Goal: Information Seeking & Learning: Learn about a topic

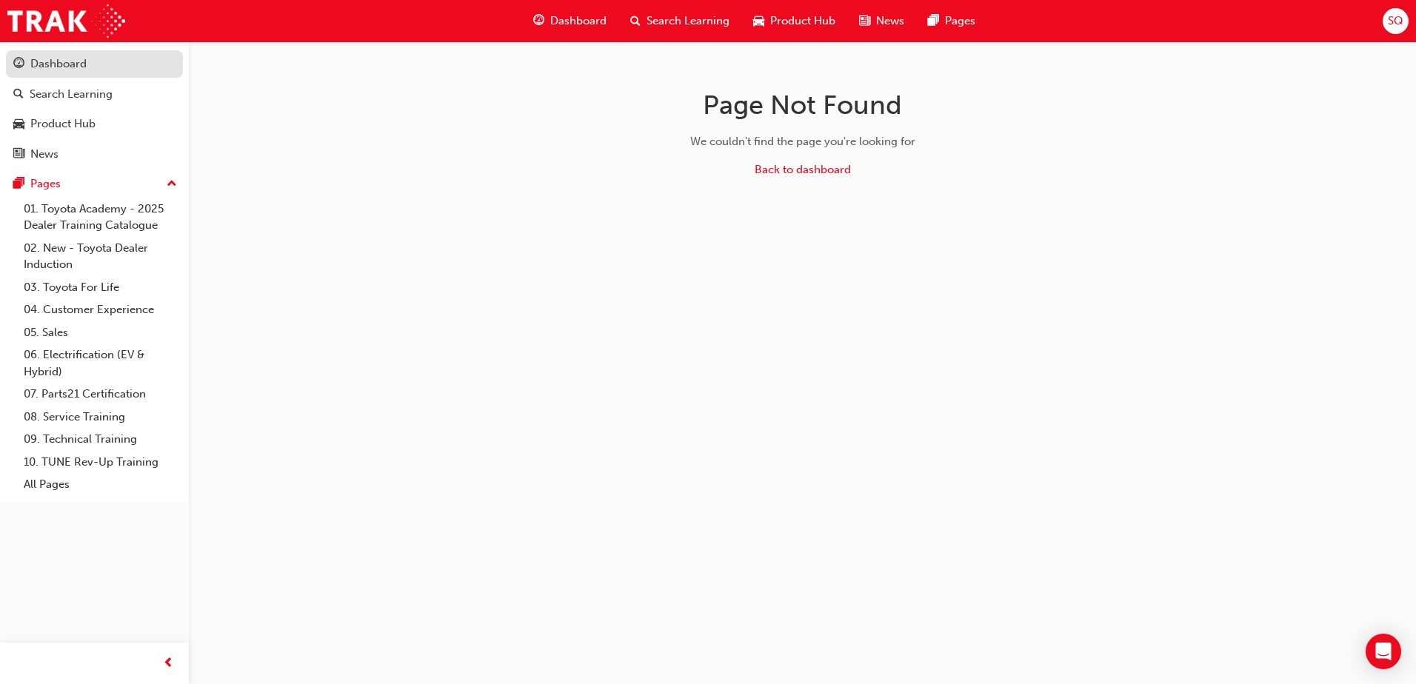
click at [78, 67] on div "Dashboard" at bounding box center [58, 64] width 56 height 17
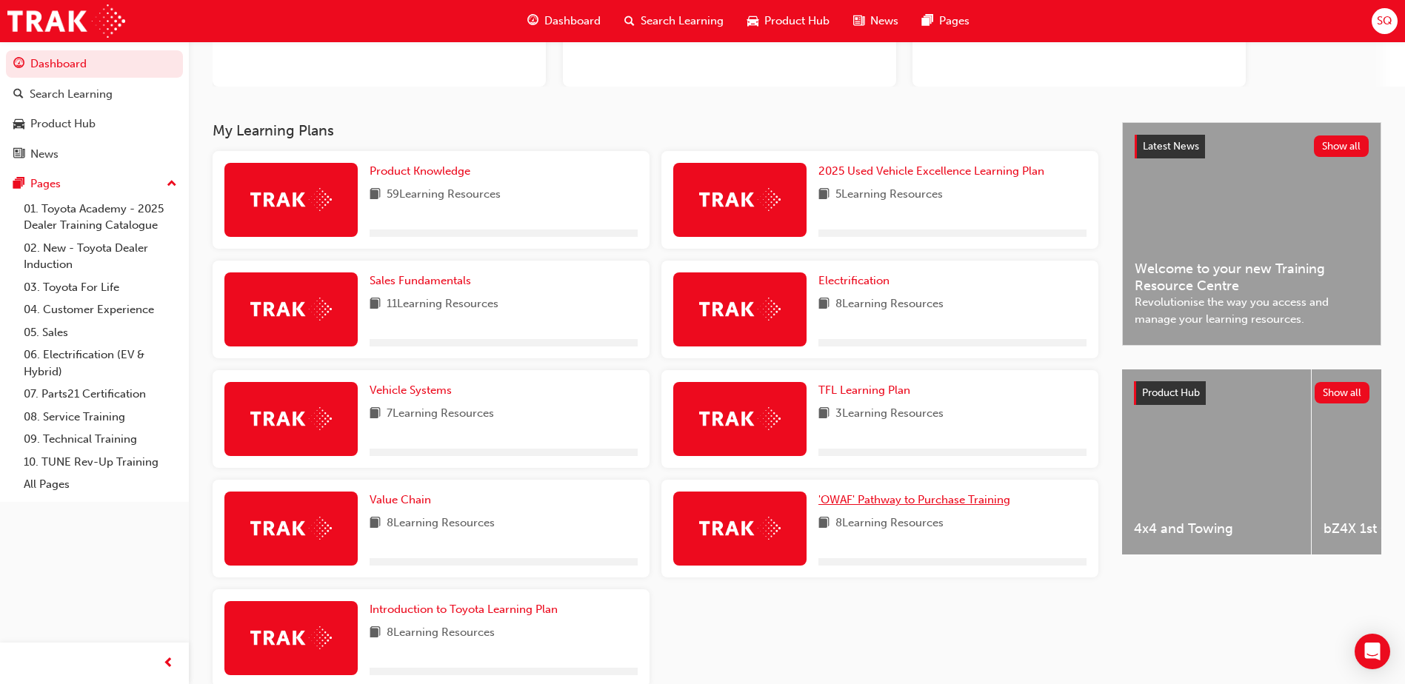
scroll to position [222, 0]
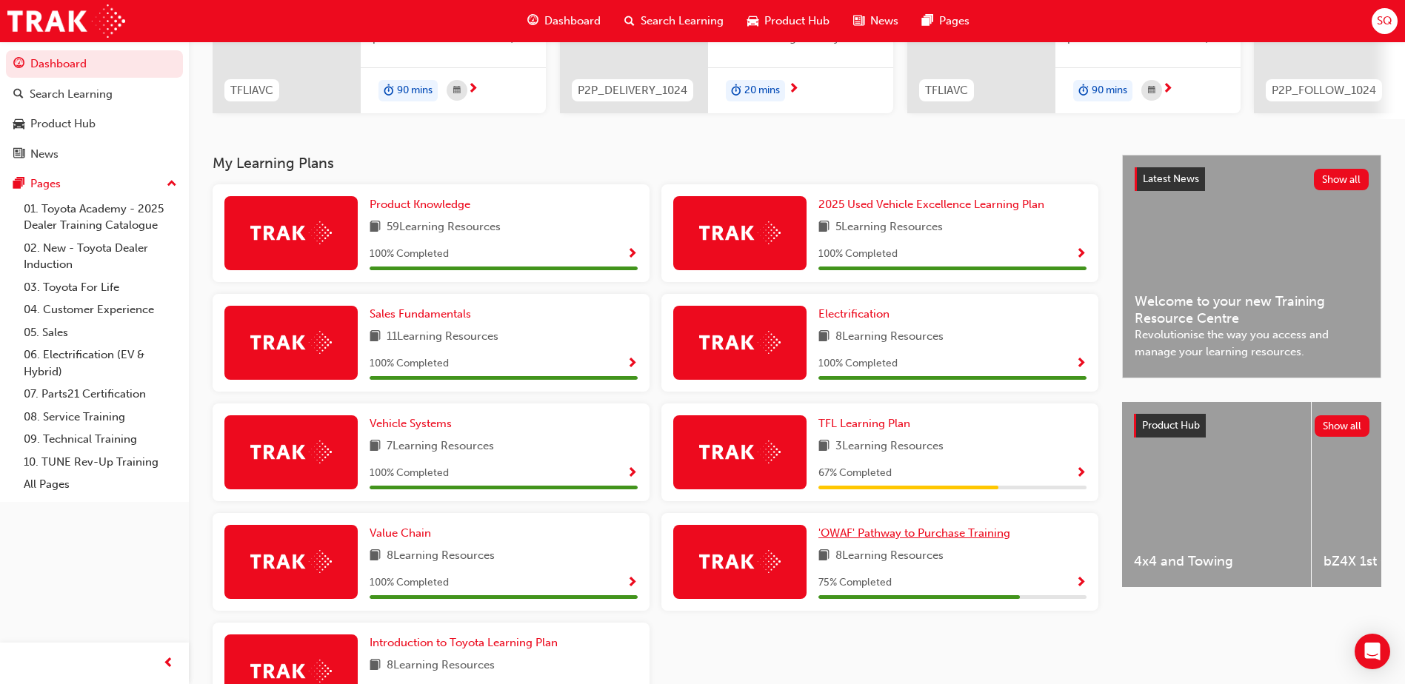
click at [947, 540] on span "'OWAF' Pathway to Purchase Training" at bounding box center [914, 532] width 192 height 13
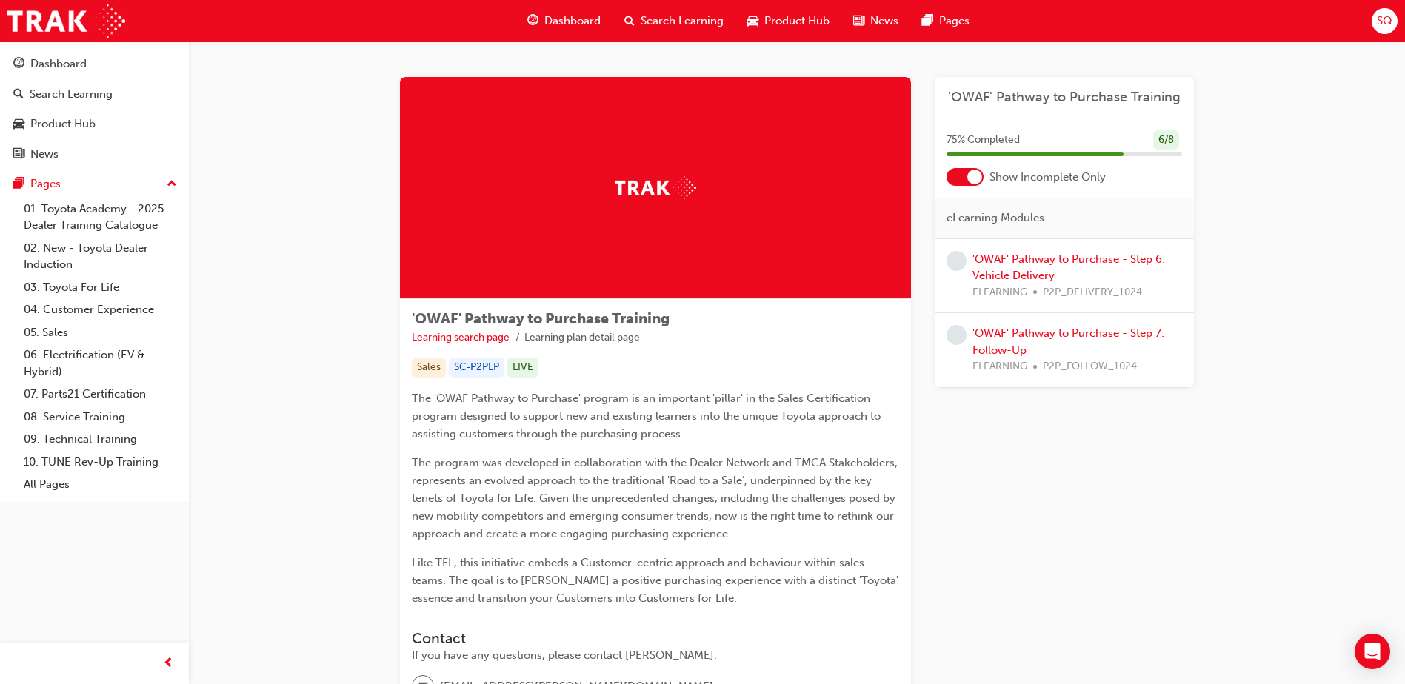
click at [1084, 277] on div "'OWAF' Pathway to Purchase - Step 6: Vehicle Delivery ELEARNING P2P_DELIVERY_10…" at bounding box center [1077, 276] width 210 height 50
click at [1086, 262] on link "'OWAF' Pathway to Purchase - Step 6: Vehicle Delivery" at bounding box center [1068, 267] width 193 height 30
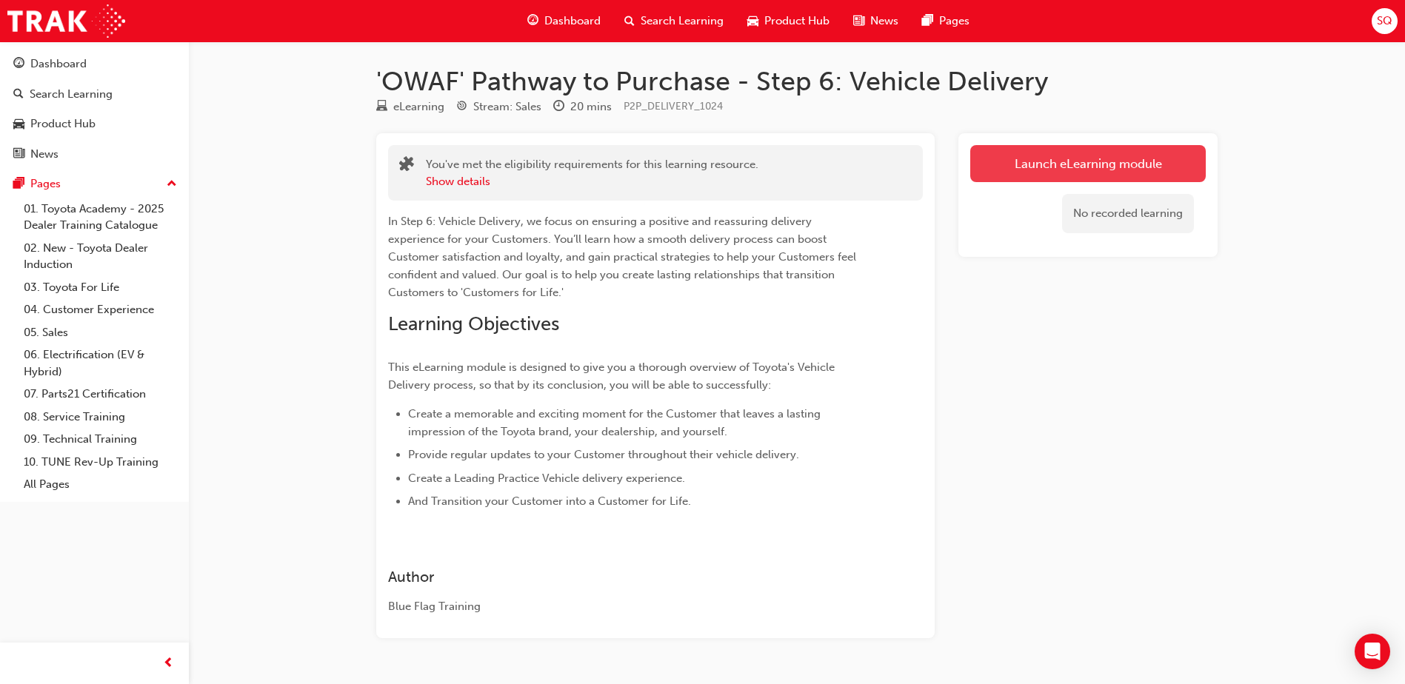
click at [1074, 165] on link "Launch eLearning module" at bounding box center [1087, 163] width 235 height 37
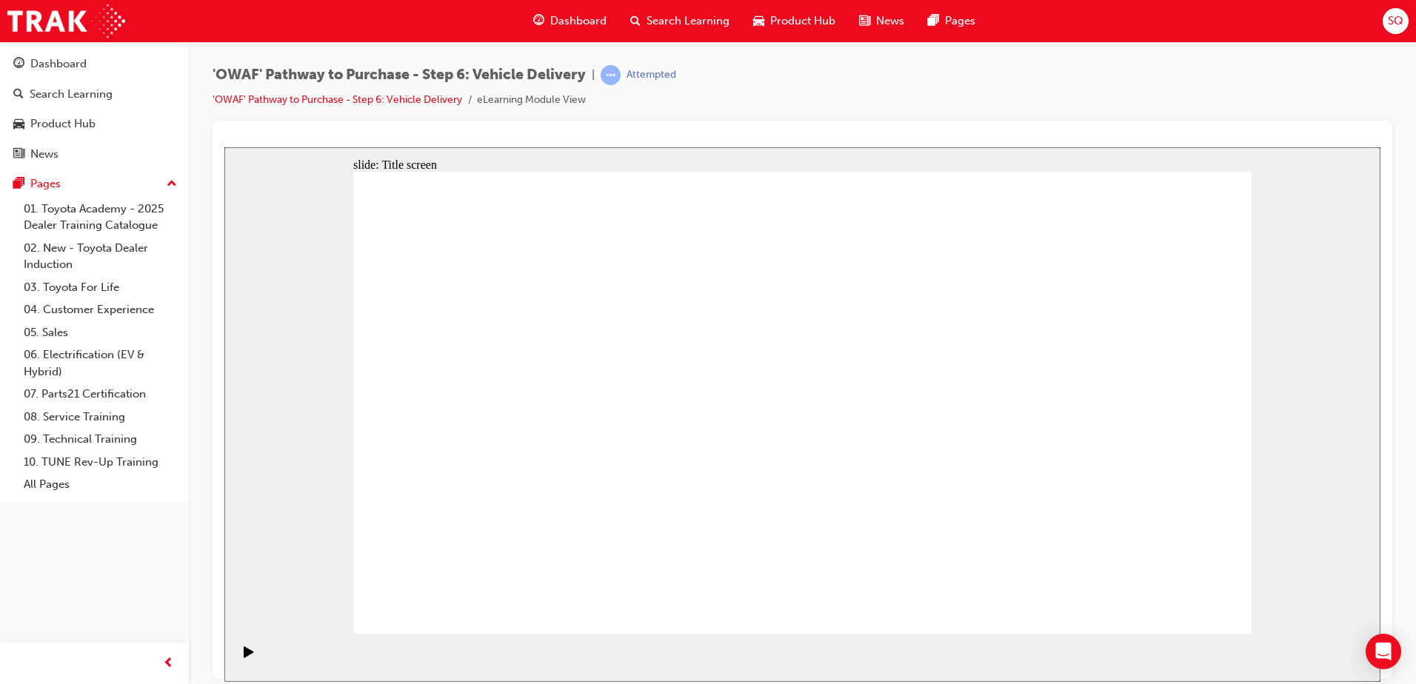
drag, startPoint x: 1197, startPoint y: 615, endPoint x: 1182, endPoint y: 603, distance: 18.5
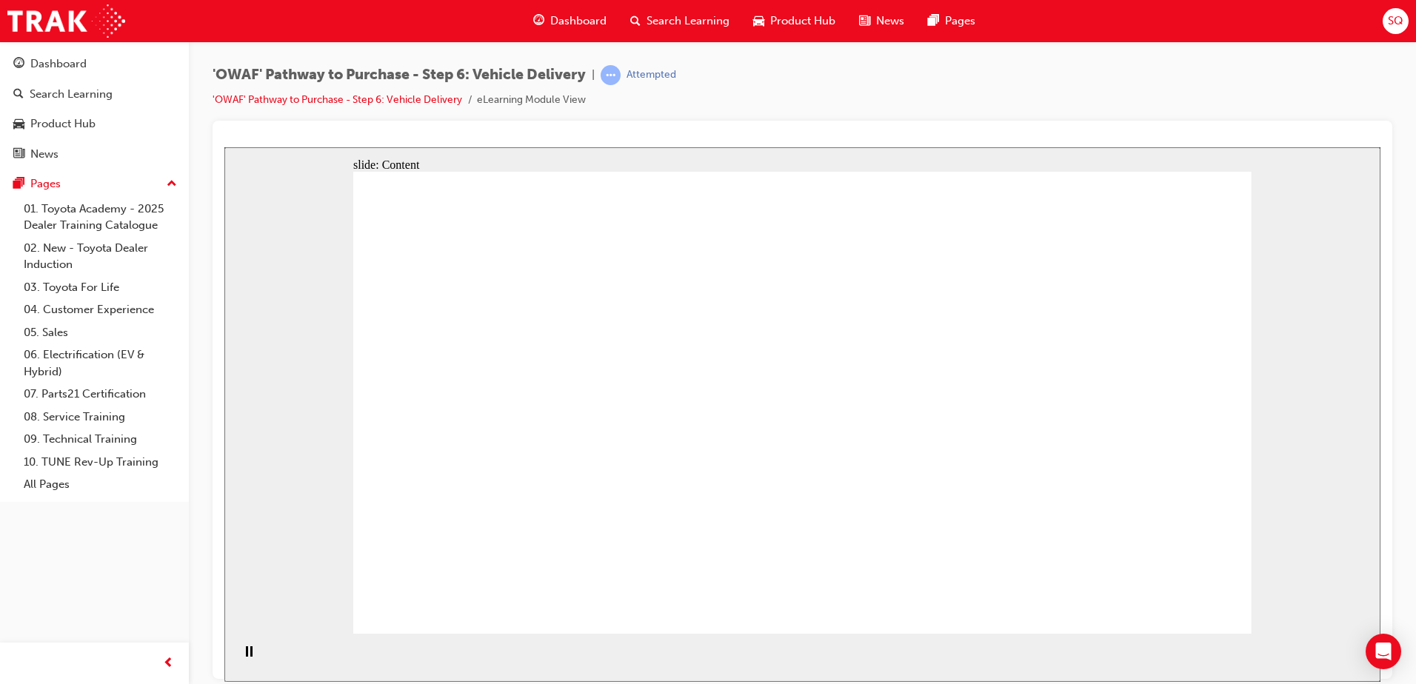
click at [1324, 608] on div "slide: Content Rectangle 1 close_white.png Rectangle 2 RESOURCES pdf.png Custom…" at bounding box center [802, 414] width 1156 height 535
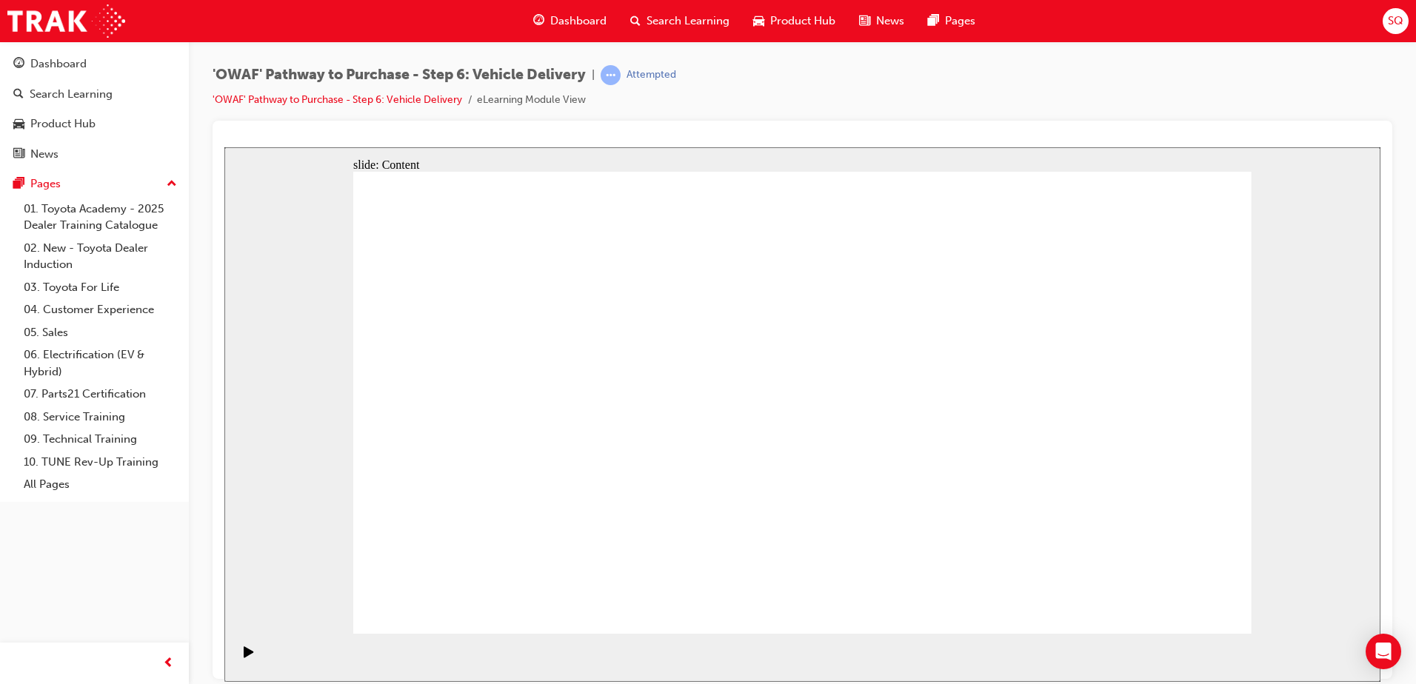
drag, startPoint x: 594, startPoint y: 324, endPoint x: 595, endPoint y: 333, distance: 9.7
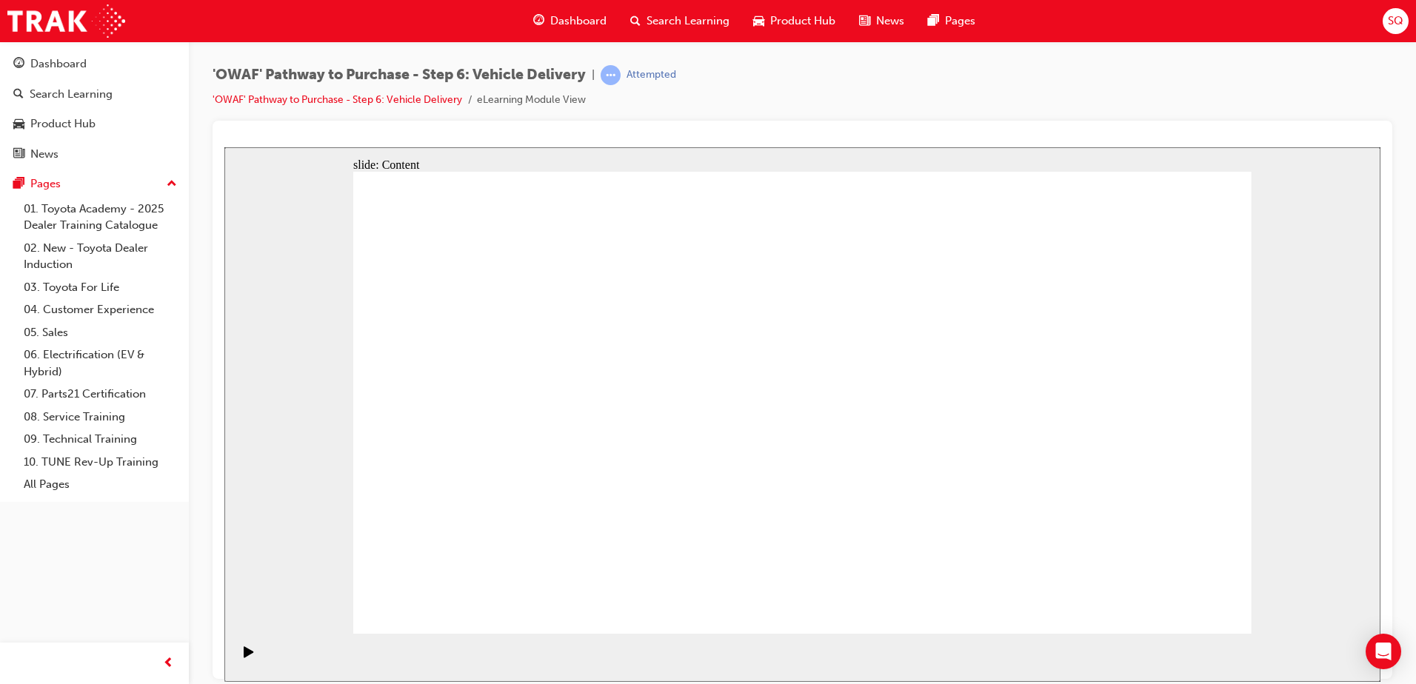
radio input "true"
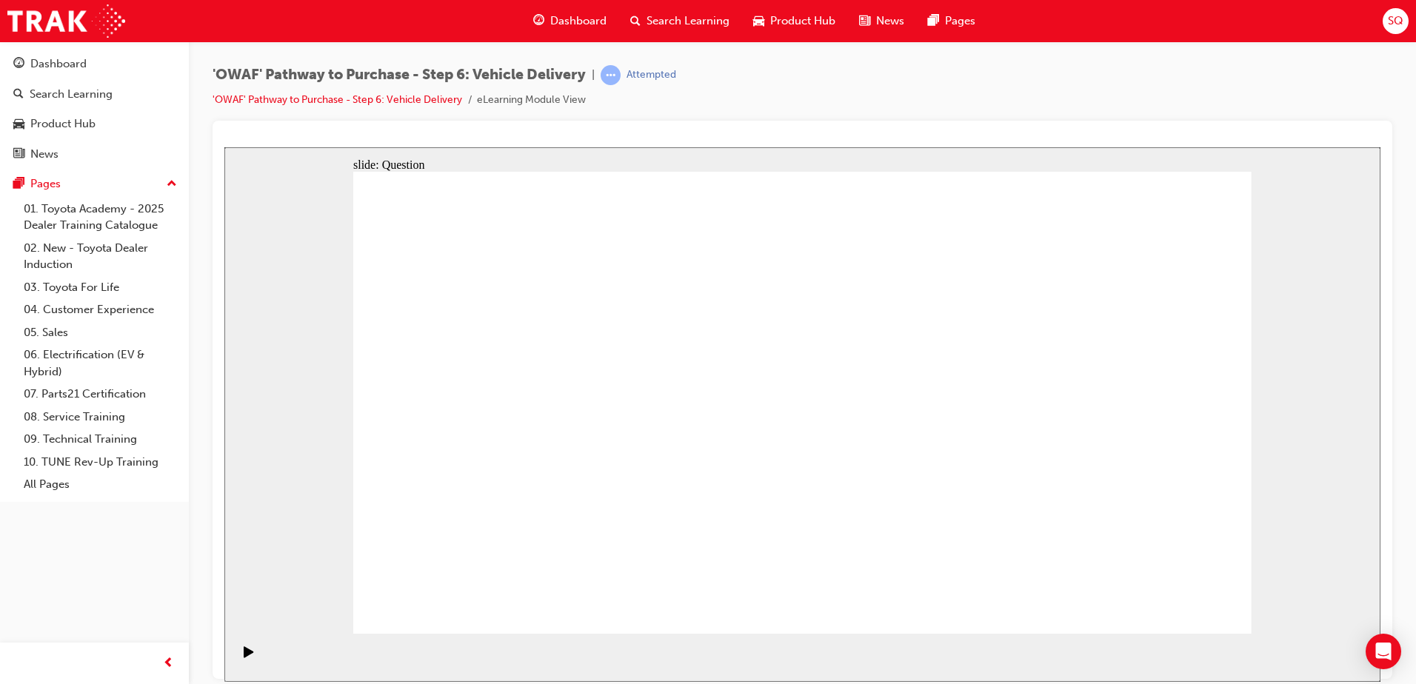
drag, startPoint x: 635, startPoint y: 558, endPoint x: 675, endPoint y: 369, distance: 192.4
drag, startPoint x: 826, startPoint y: 512, endPoint x: 980, endPoint y: 370, distance: 209.1
drag, startPoint x: 962, startPoint y: 506, endPoint x: 569, endPoint y: 413, distance: 403.9
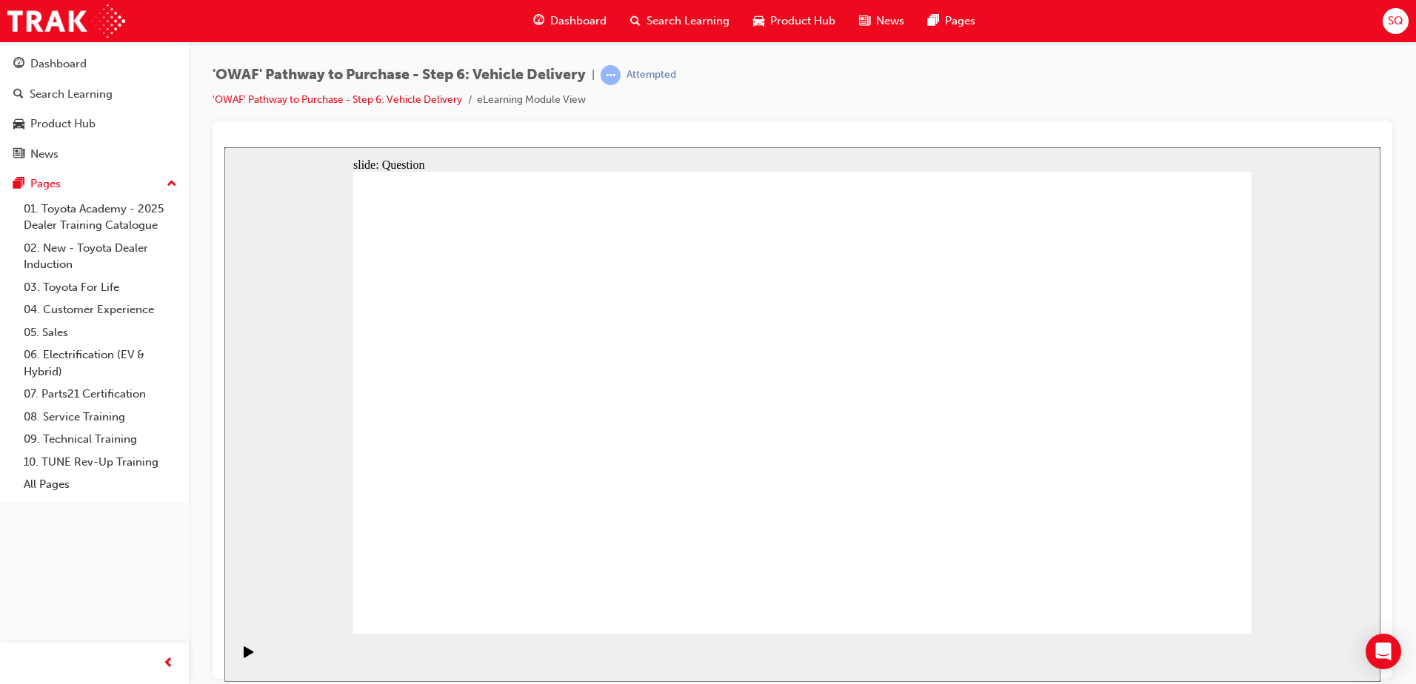
drag, startPoint x: 677, startPoint y: 361, endPoint x: 1041, endPoint y: 496, distance: 388.7
drag, startPoint x: 664, startPoint y: 497, endPoint x: 686, endPoint y: 359, distance: 139.5
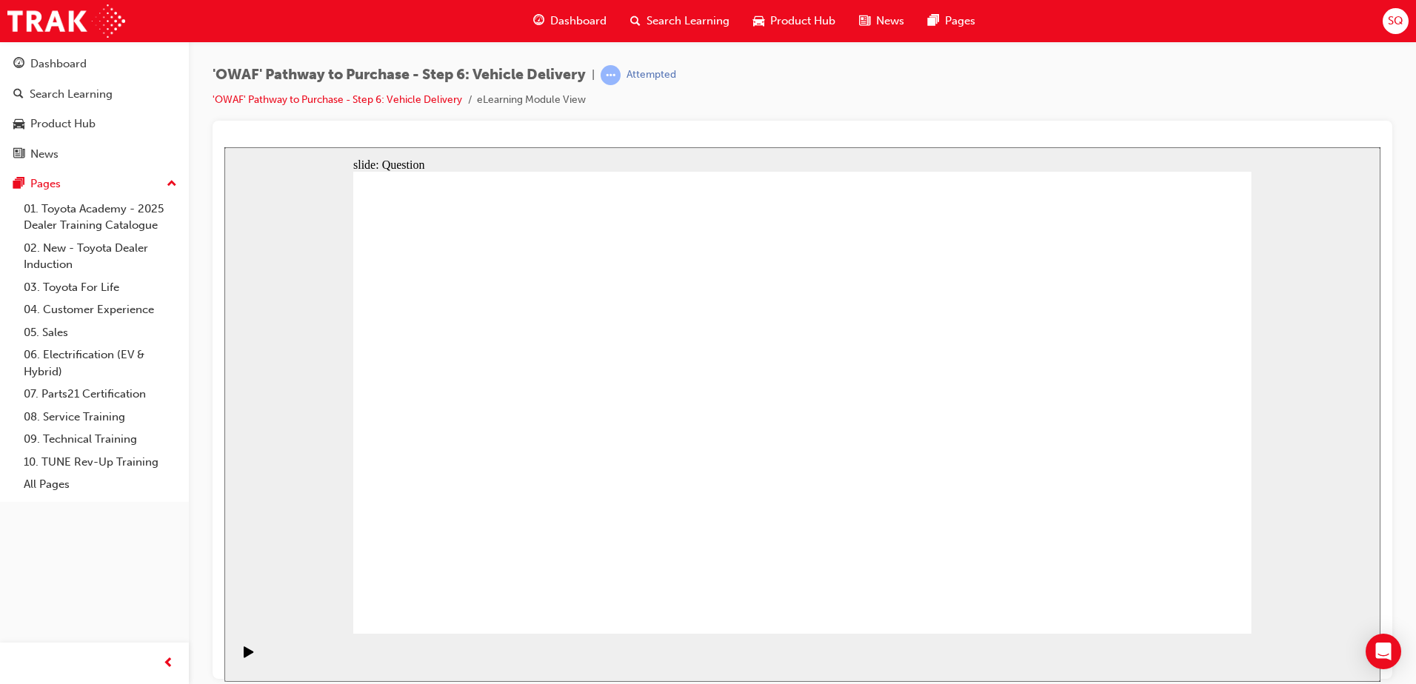
checkbox input "true"
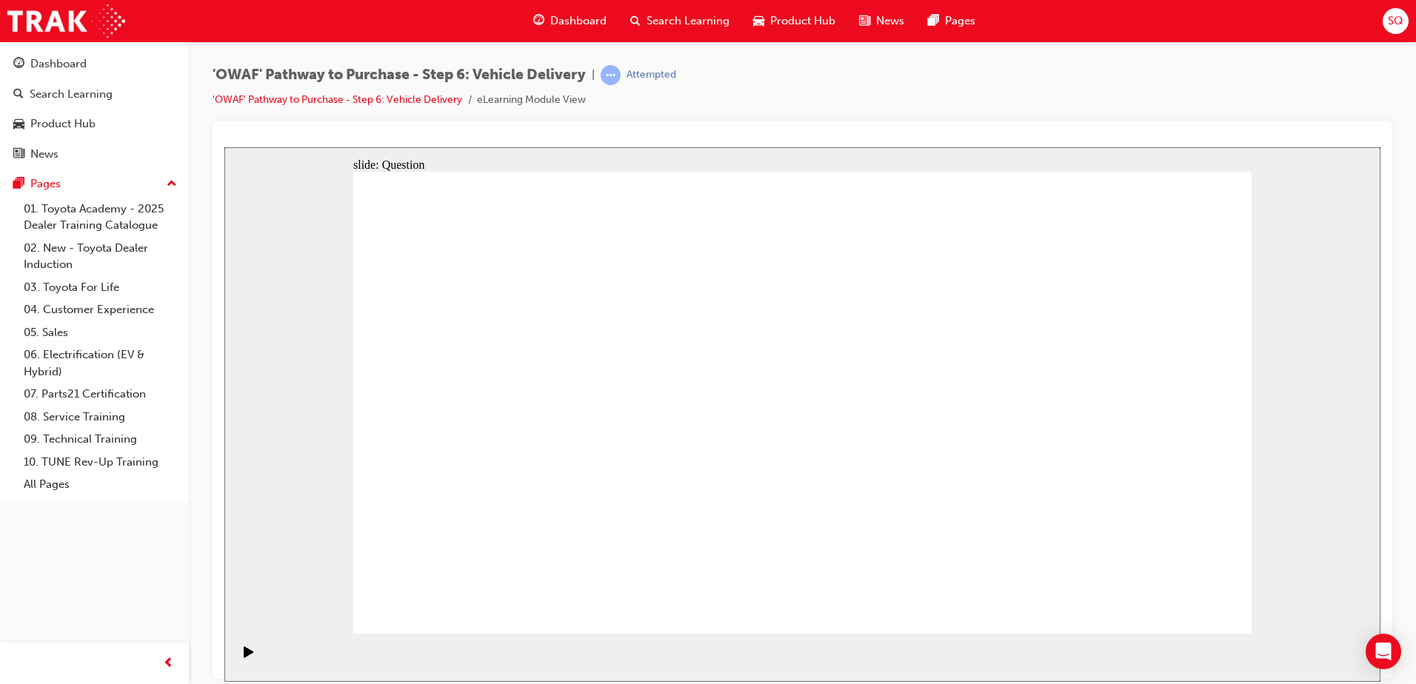
drag, startPoint x: 1105, startPoint y: 436, endPoint x: 565, endPoint y: 468, distance: 540.7
drag, startPoint x: 1104, startPoint y: 443, endPoint x: 540, endPoint y: 453, distance: 564.3
drag, startPoint x: 1097, startPoint y: 427, endPoint x: 807, endPoint y: 486, distance: 296.2
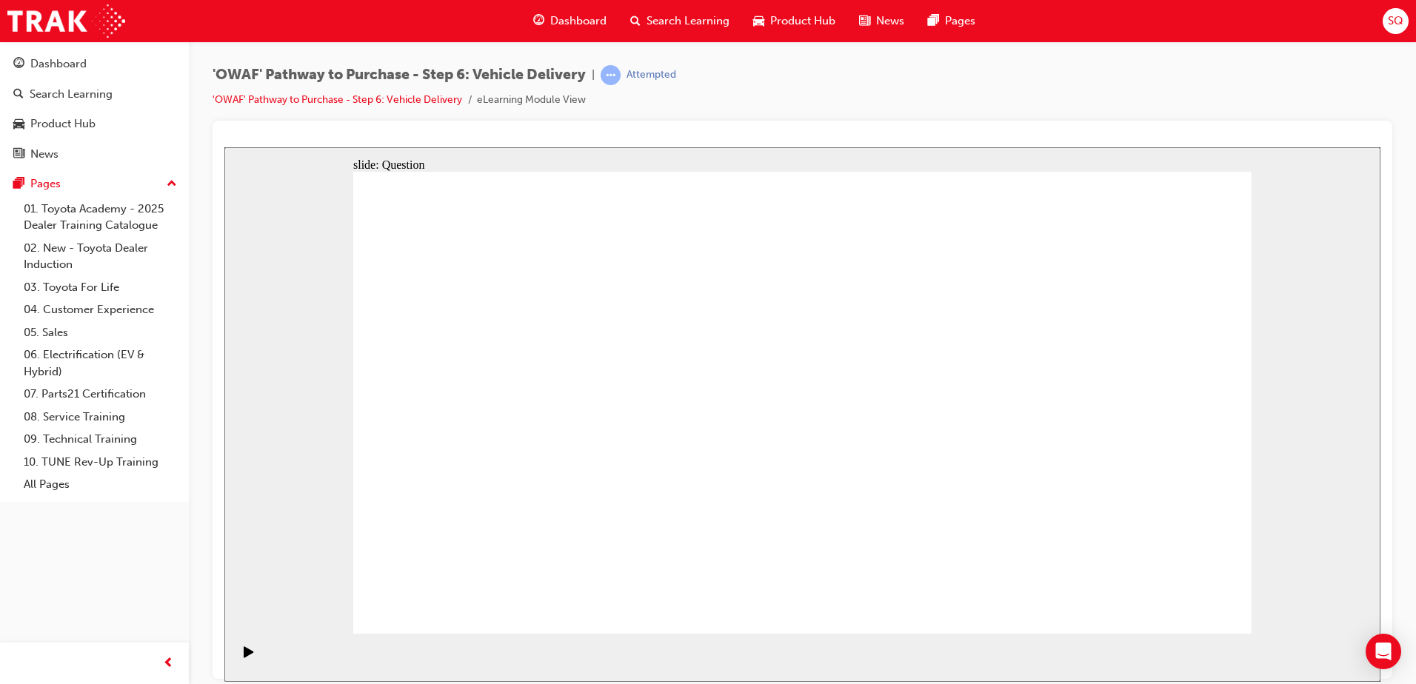
drag, startPoint x: 1126, startPoint y: 470, endPoint x: 580, endPoint y: 505, distance: 547.5
drag, startPoint x: 1114, startPoint y: 458, endPoint x: 543, endPoint y: 469, distance: 570.9
drag, startPoint x: 1125, startPoint y: 466, endPoint x: 874, endPoint y: 496, distance: 252.0
drag, startPoint x: 1102, startPoint y: 458, endPoint x: 560, endPoint y: 485, distance: 541.9
drag, startPoint x: 1067, startPoint y: 454, endPoint x: 504, endPoint y: 512, distance: 565.7
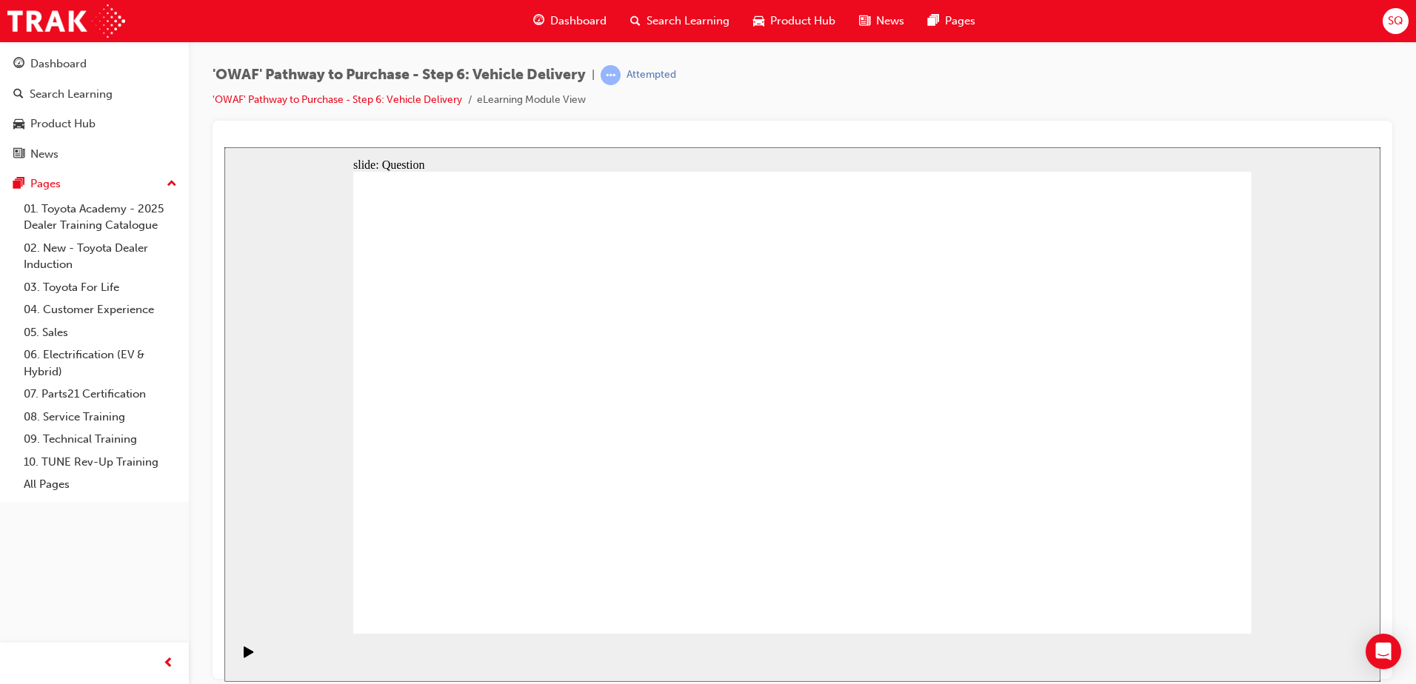
radio input "true"
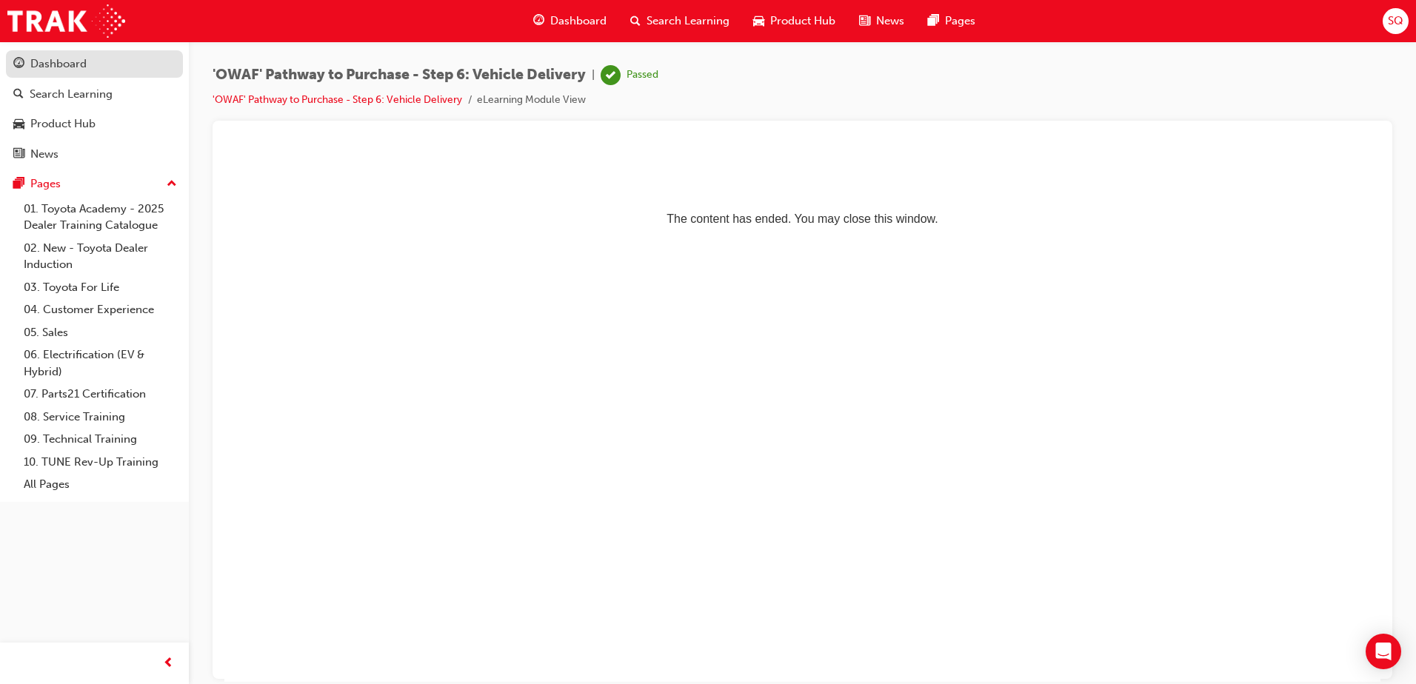
click at [30, 56] on div "Dashboard" at bounding box center [58, 64] width 56 height 17
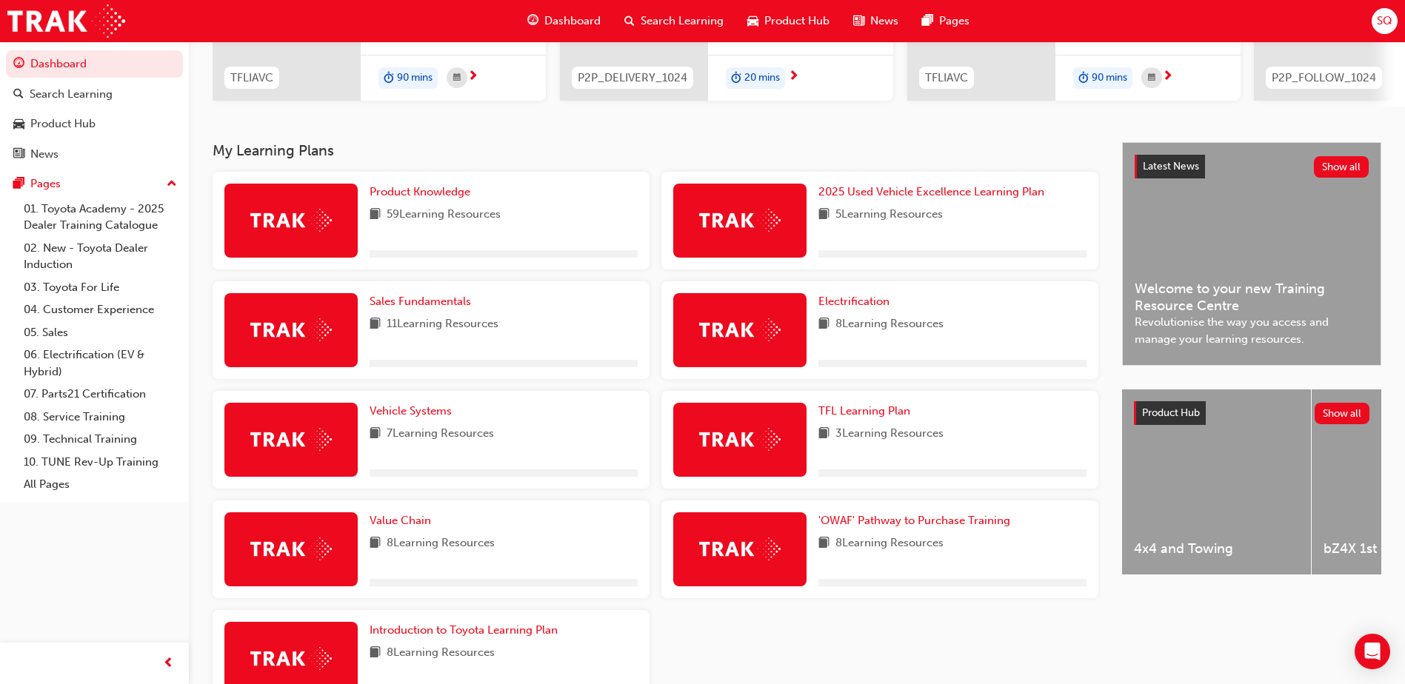
scroll to position [296, 0]
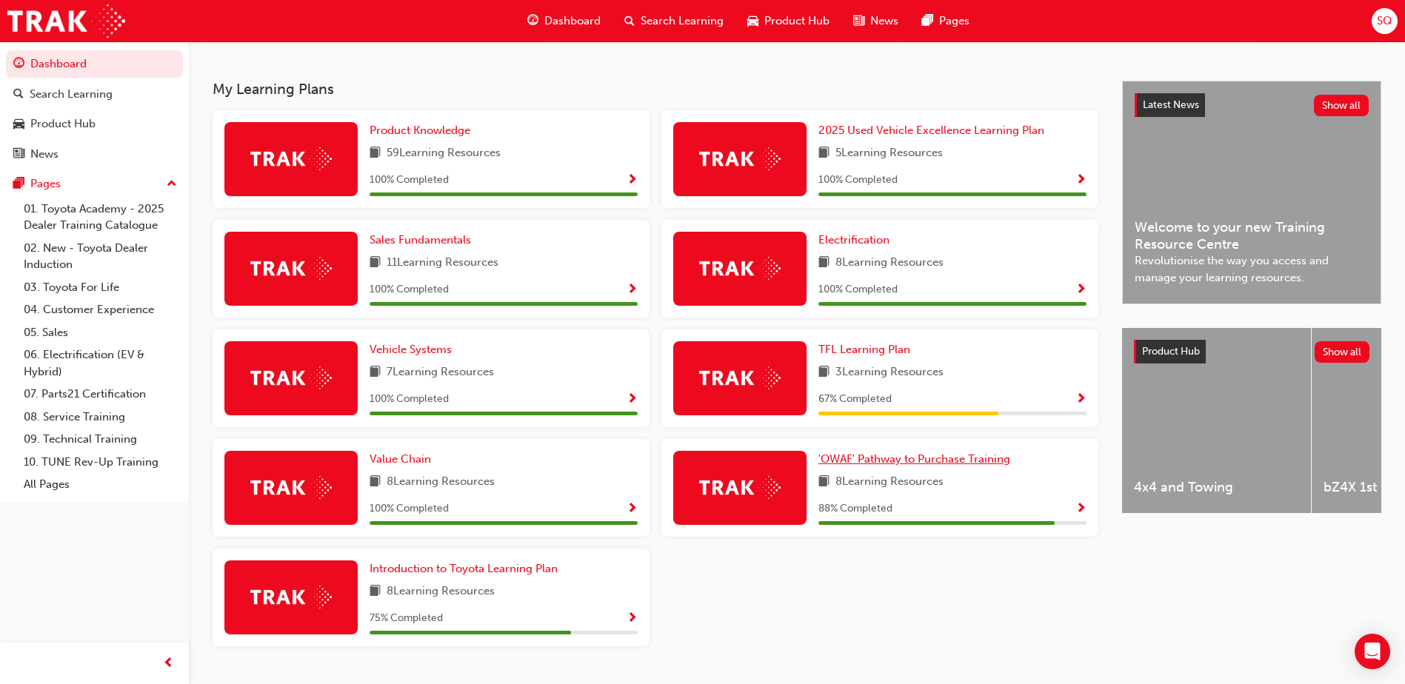
click at [925, 466] on span "'OWAF' Pathway to Purchase Training" at bounding box center [914, 458] width 192 height 13
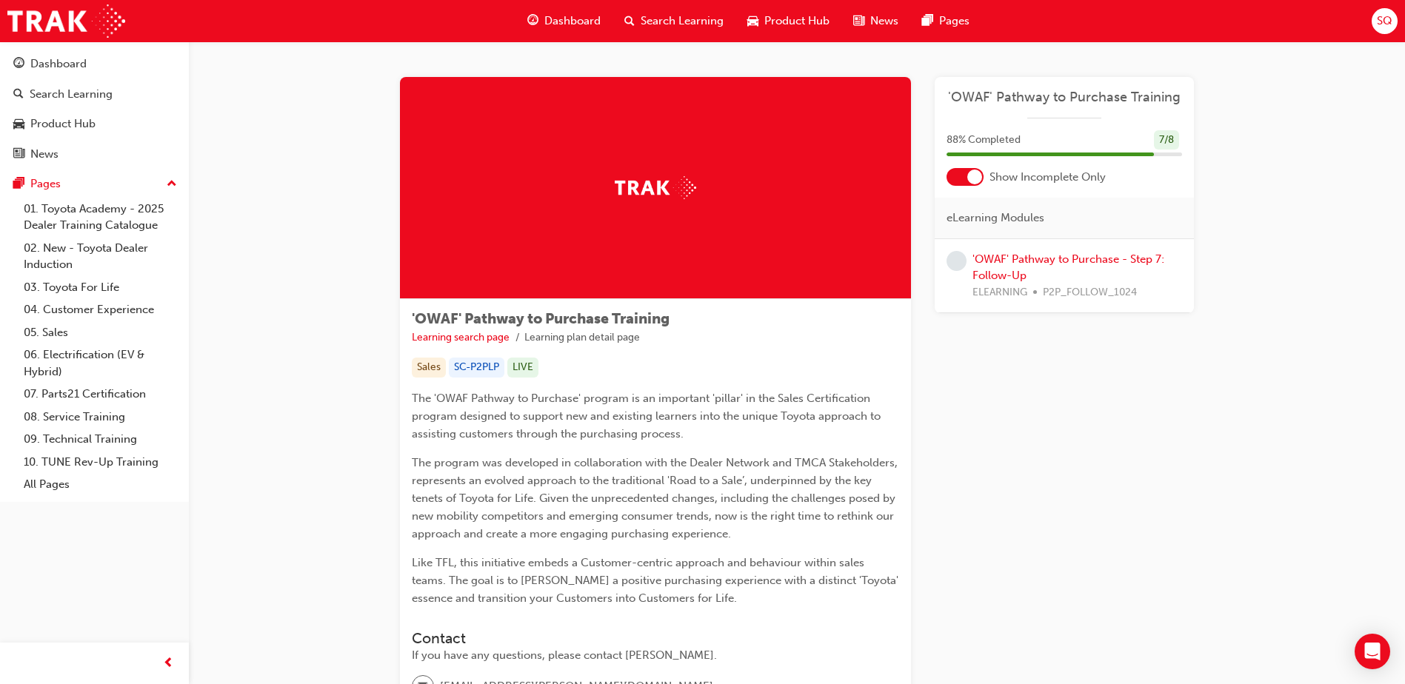
scroll to position [148, 0]
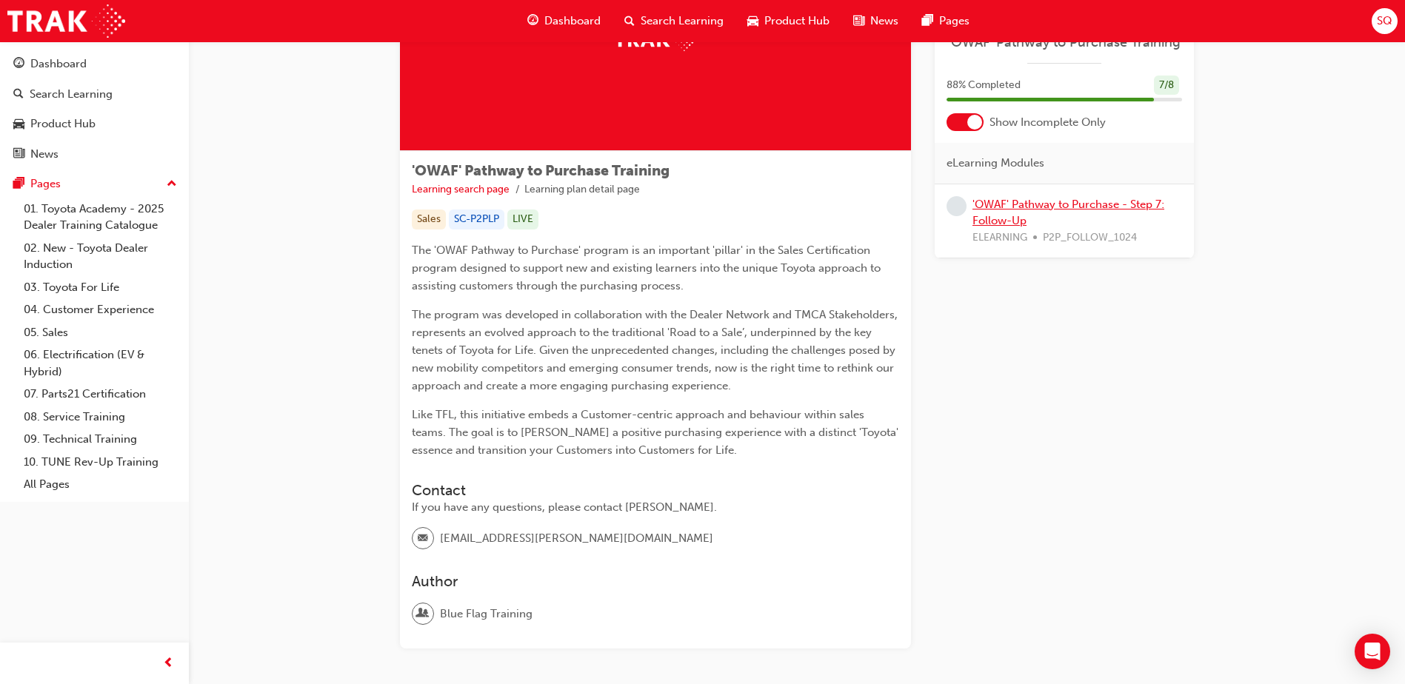
click at [1114, 201] on link "'OWAF' Pathway to Purchase - Step 7: Follow-Up" at bounding box center [1068, 213] width 192 height 30
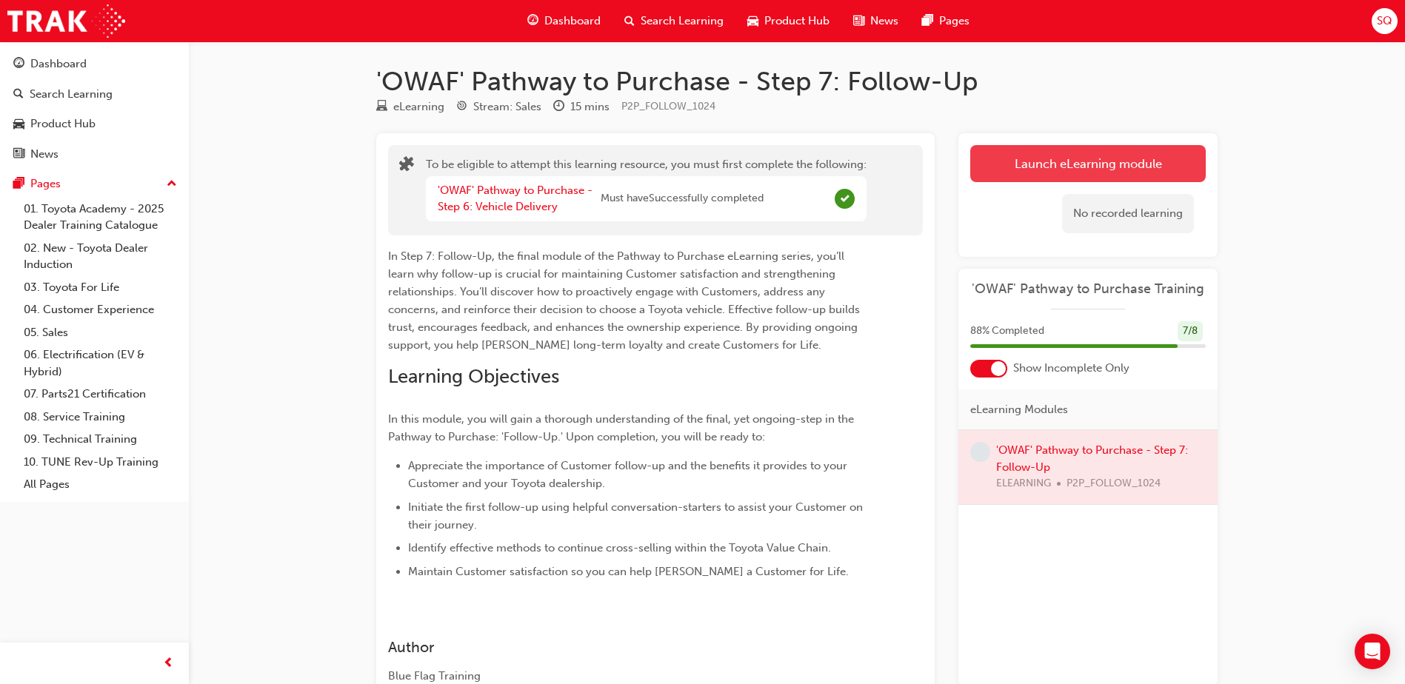
click at [1080, 175] on button "Launch eLearning module" at bounding box center [1087, 163] width 235 height 37
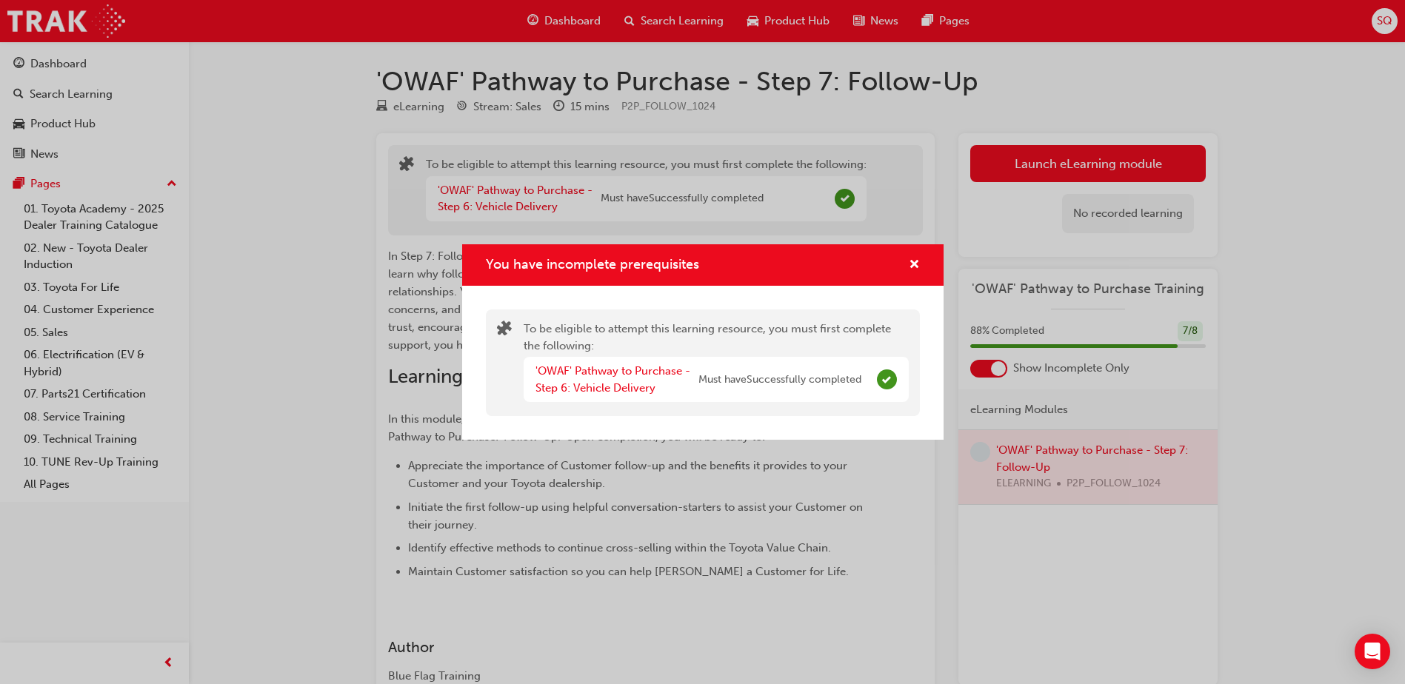
click at [1303, 311] on div "You have incomplete prerequisites To be eligible to attempt this learning resou…" at bounding box center [702, 342] width 1405 height 684
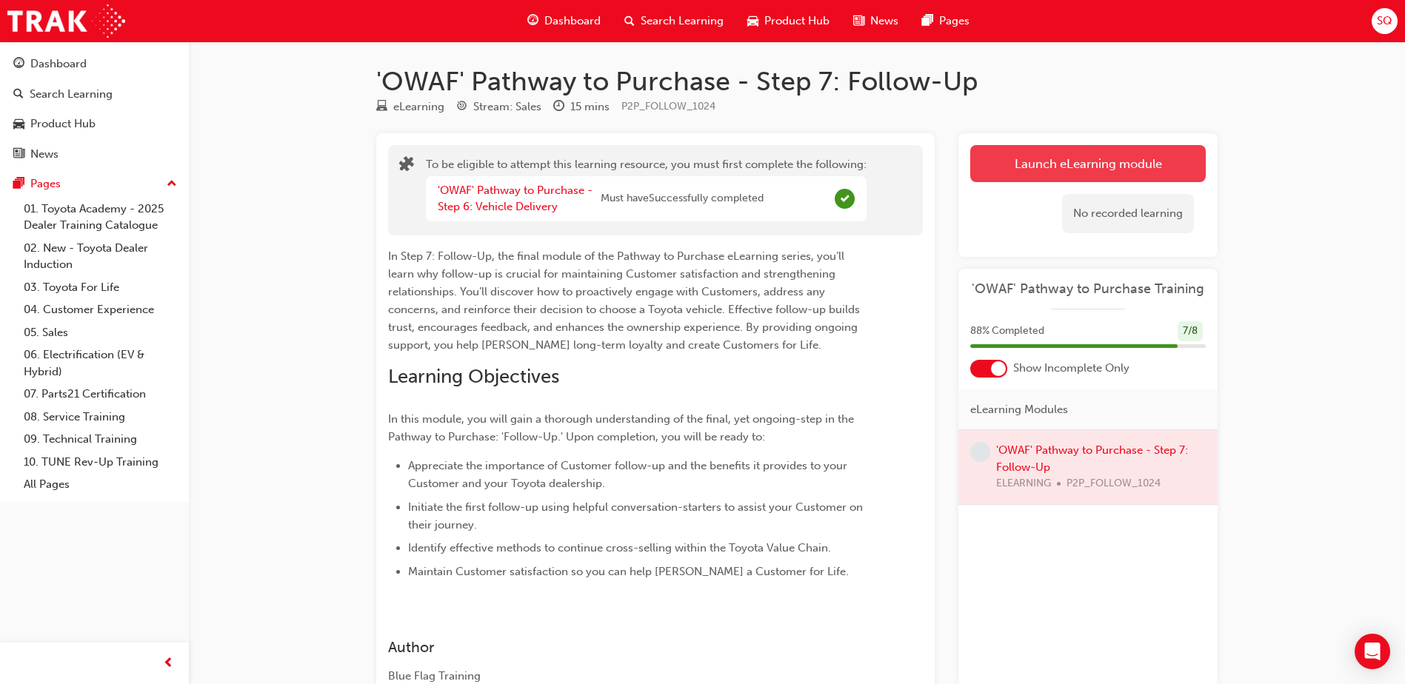
click at [1076, 159] on button "Launch eLearning module" at bounding box center [1087, 163] width 235 height 37
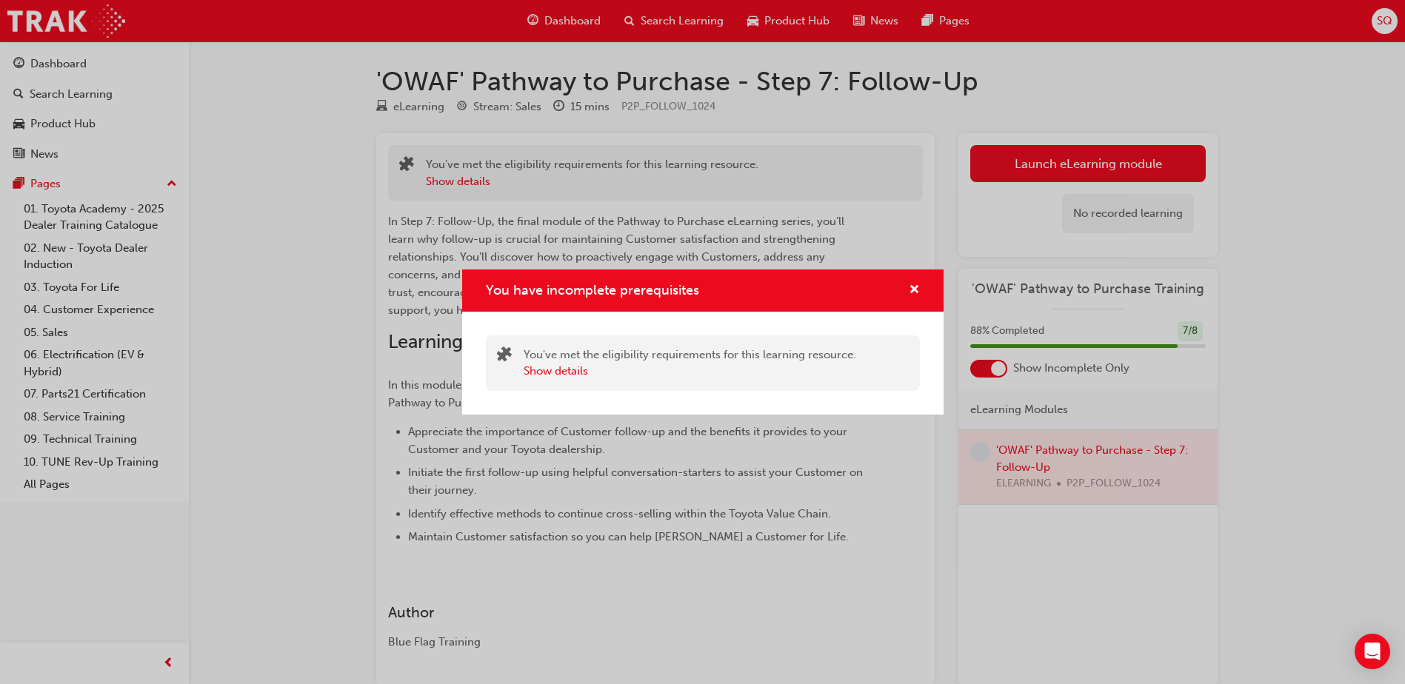
click at [905, 286] on div "You have incomplete prerequisites" at bounding box center [908, 290] width 23 height 19
click at [915, 290] on span "cross-icon" at bounding box center [913, 290] width 11 height 13
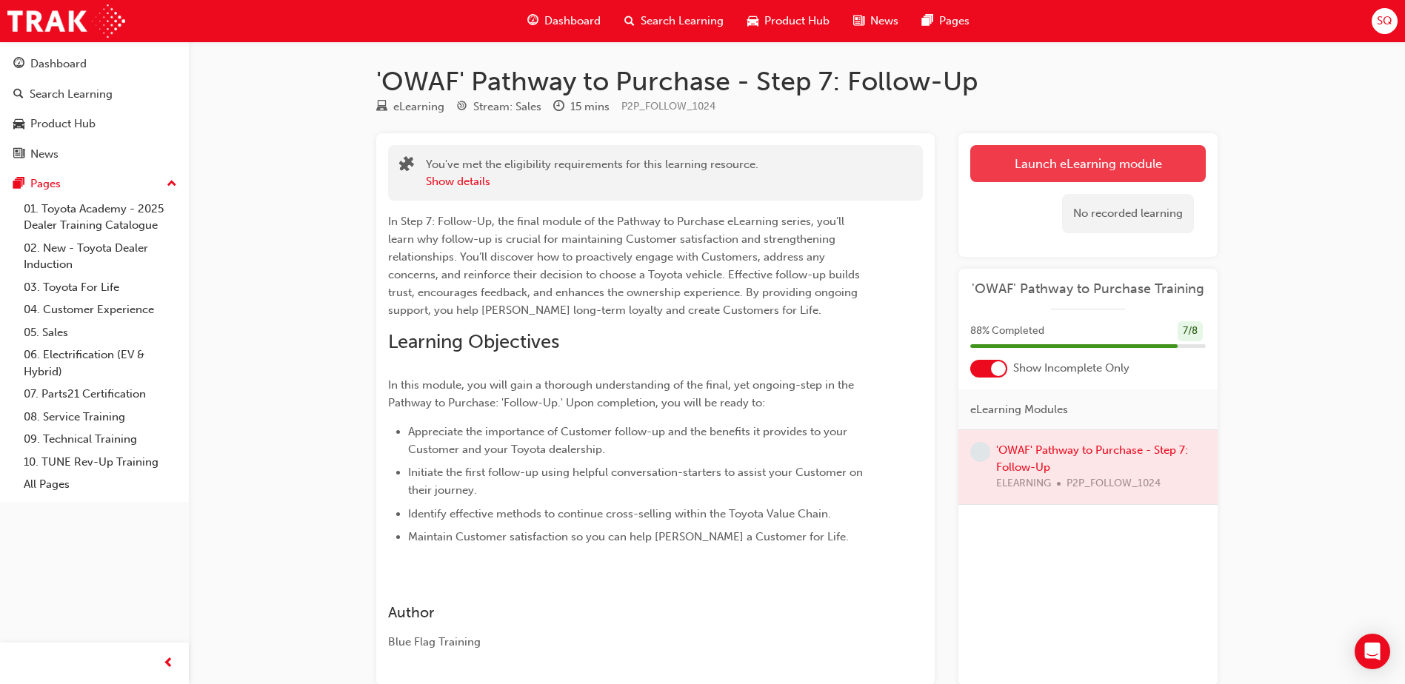
click at [1098, 168] on button "Launch eLearning module" at bounding box center [1087, 163] width 235 height 37
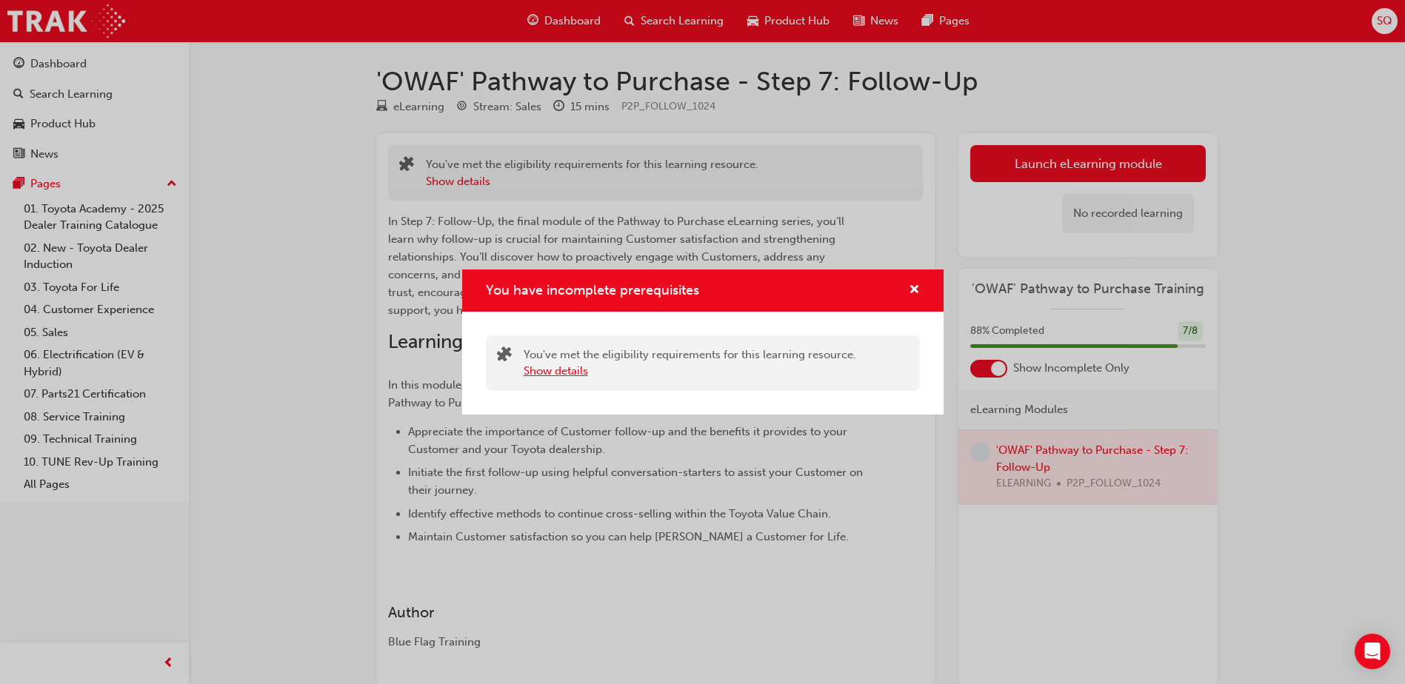
click at [549, 377] on button "Show details" at bounding box center [555, 371] width 64 height 17
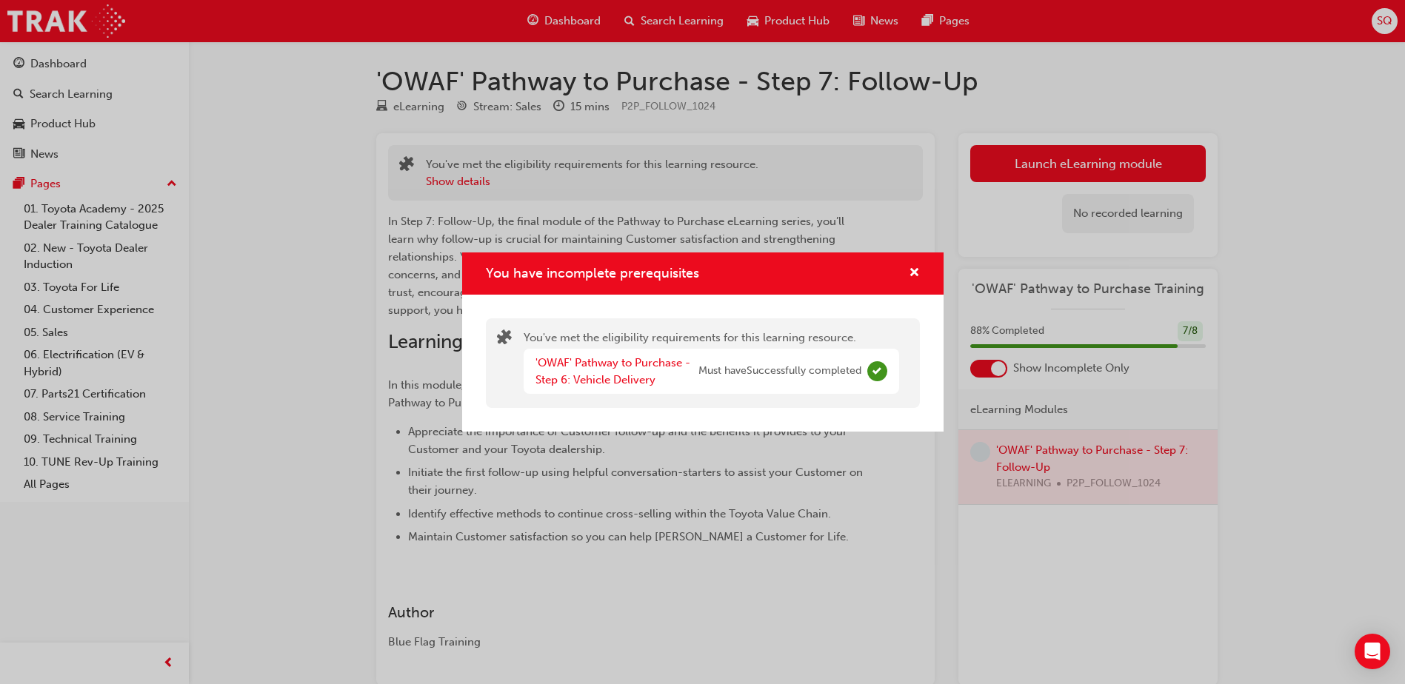
click at [906, 270] on div "You have incomplete prerequisites" at bounding box center [908, 273] width 23 height 19
click at [911, 270] on span "cross-icon" at bounding box center [913, 273] width 11 height 13
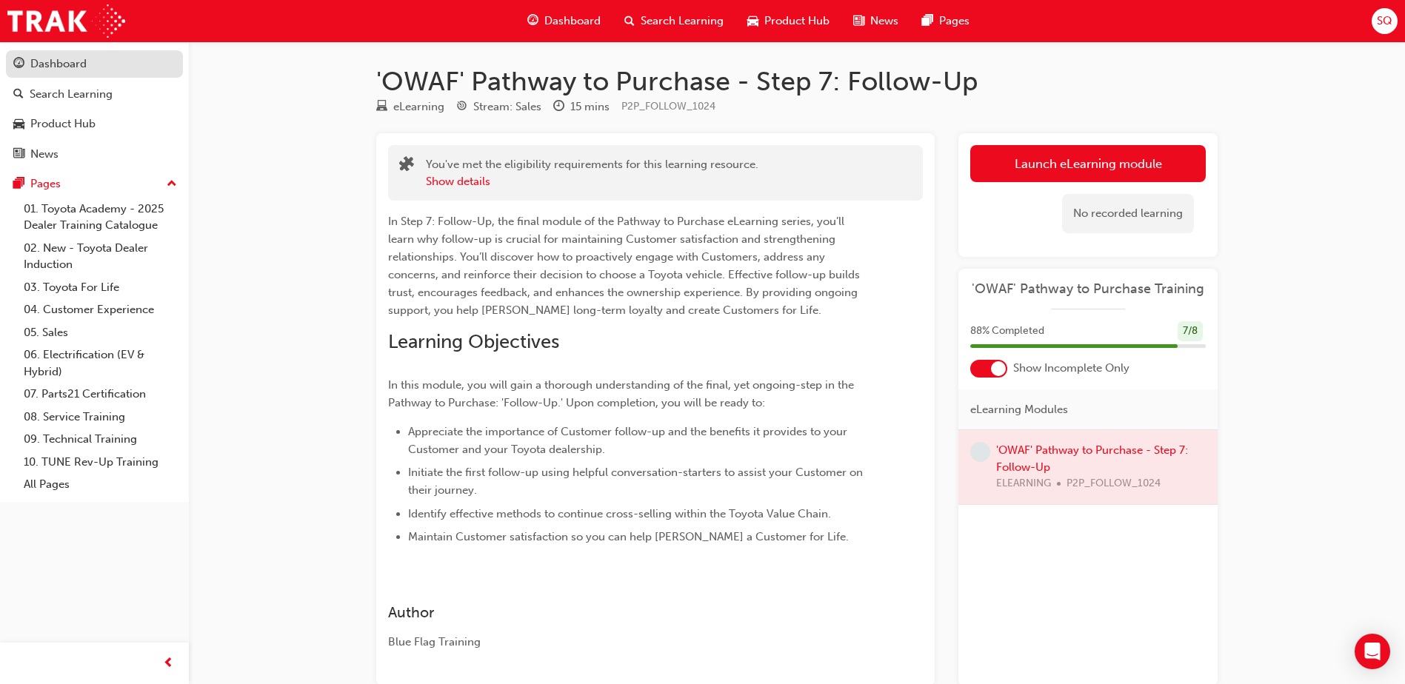
click at [84, 72] on div "Dashboard" at bounding box center [58, 64] width 56 height 17
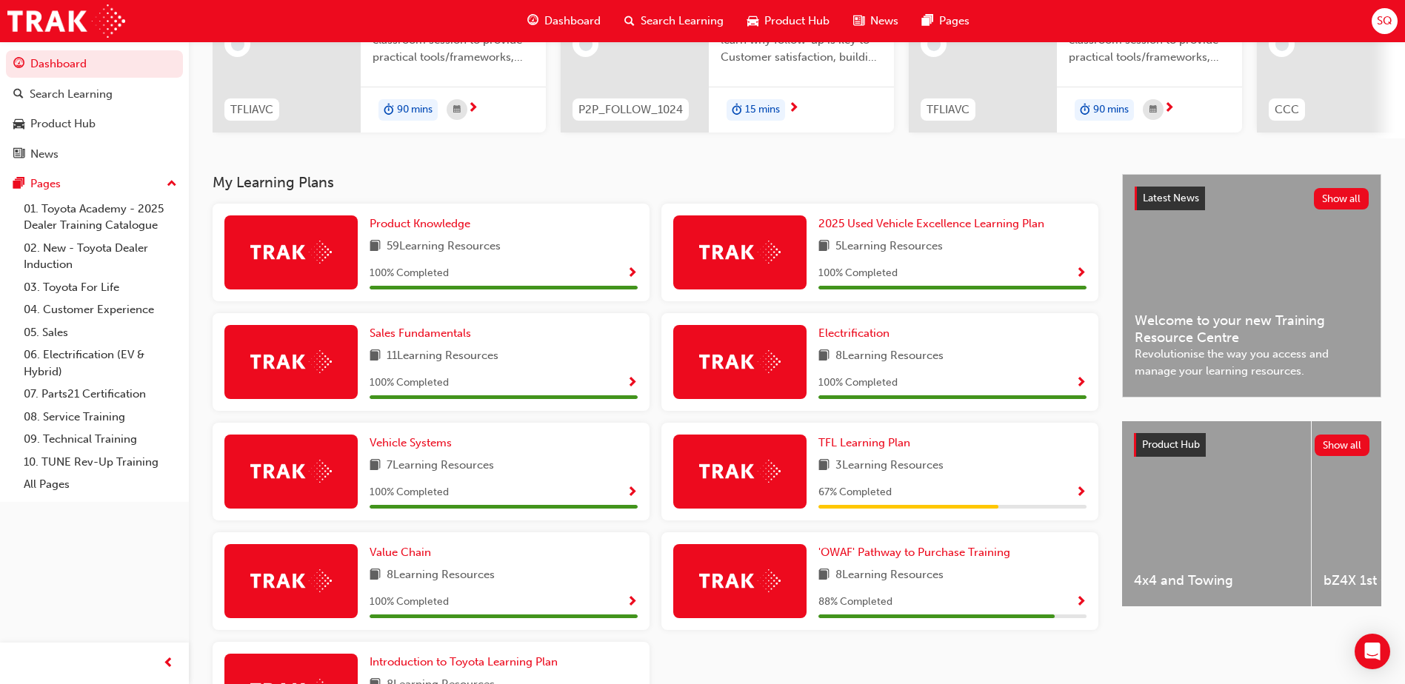
scroll to position [337, 0]
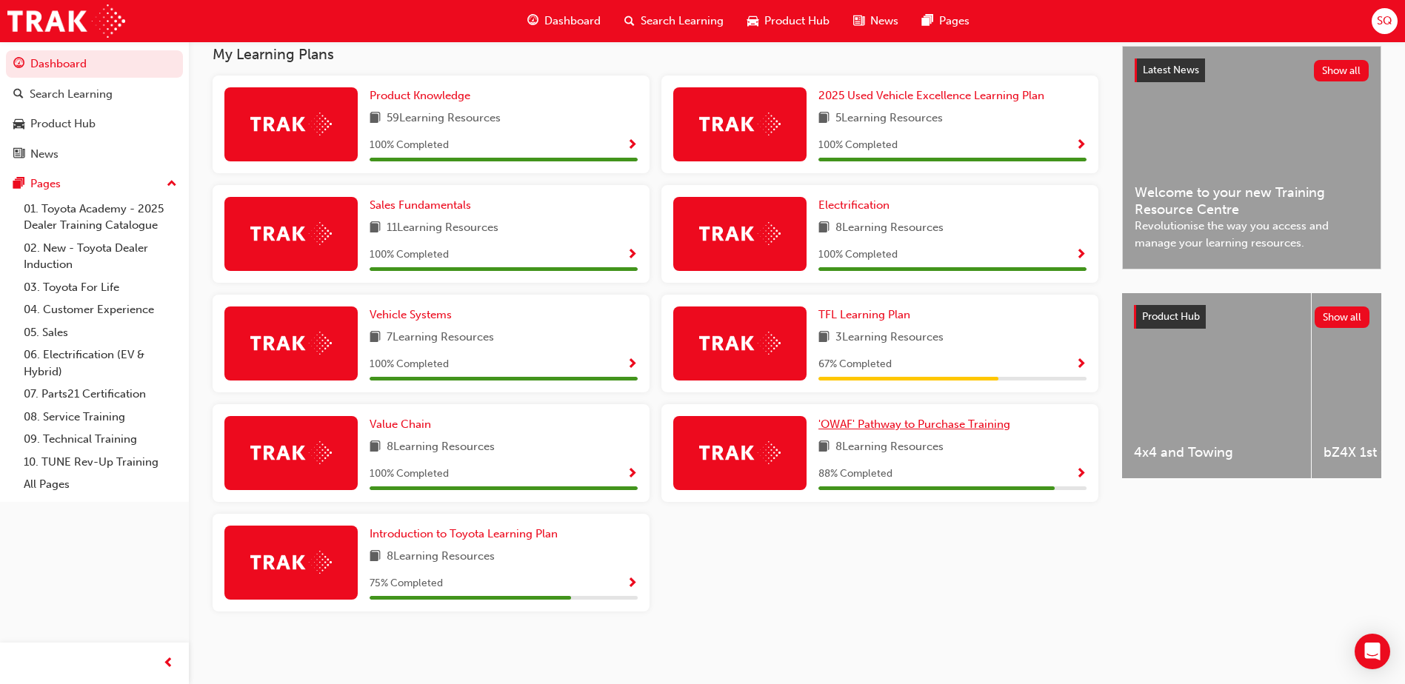
click at [958, 422] on span "'OWAF' Pathway to Purchase Training" at bounding box center [914, 424] width 192 height 13
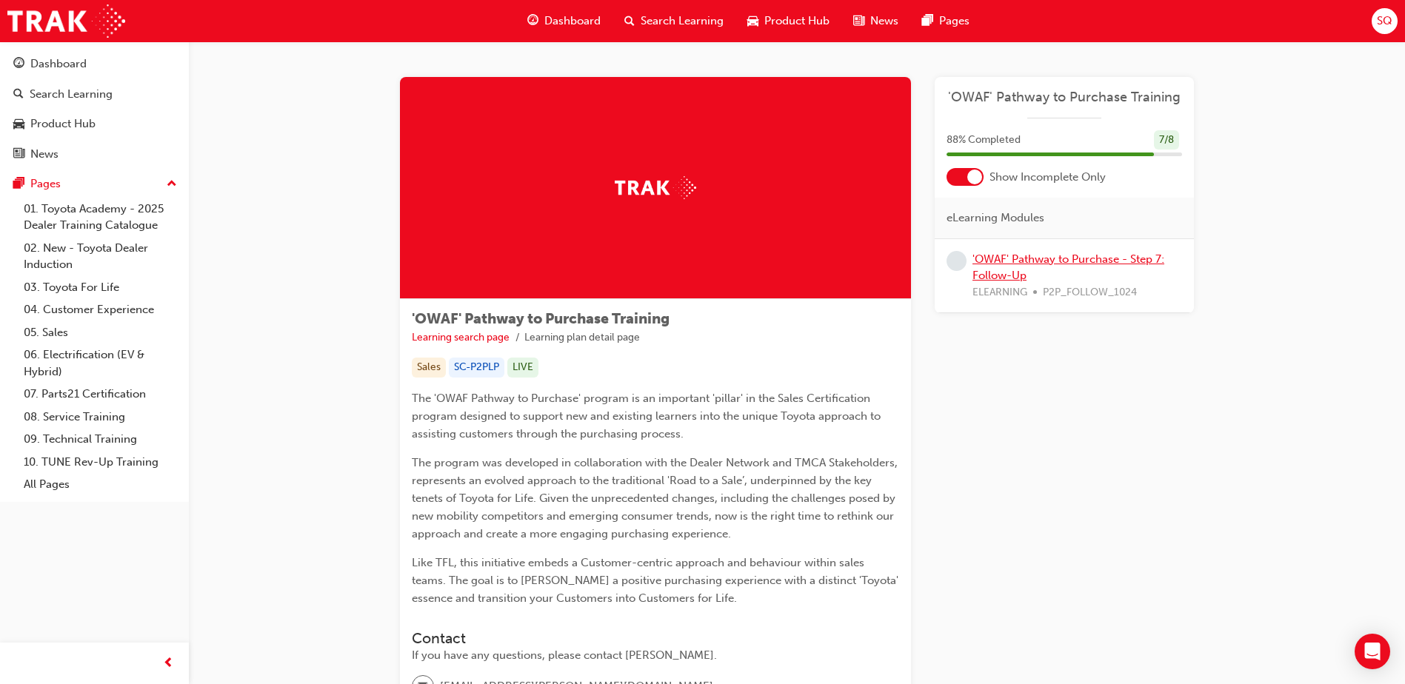
click at [1039, 262] on link "'OWAF' Pathway to Purchase - Step 7: Follow-Up" at bounding box center [1068, 267] width 192 height 30
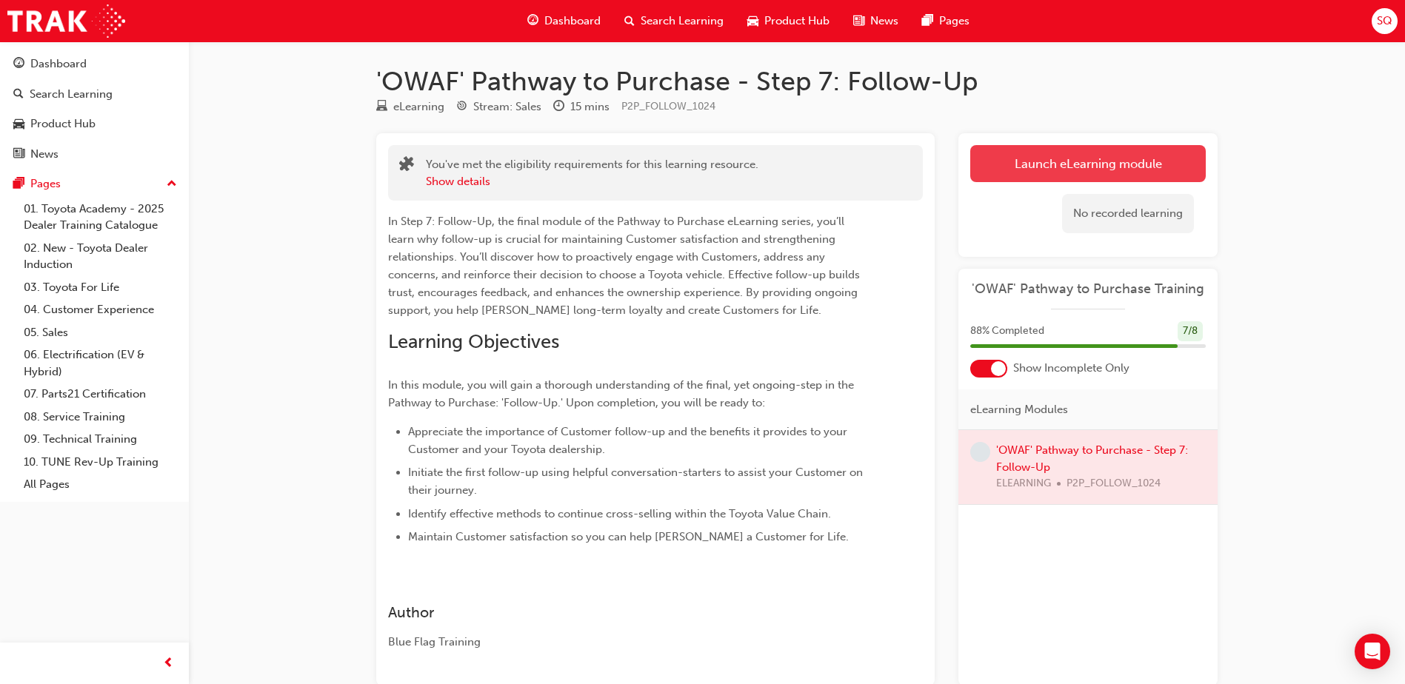
click at [1082, 161] on link "Launch eLearning module" at bounding box center [1087, 163] width 235 height 37
